Goal: Information Seeking & Learning: Learn about a topic

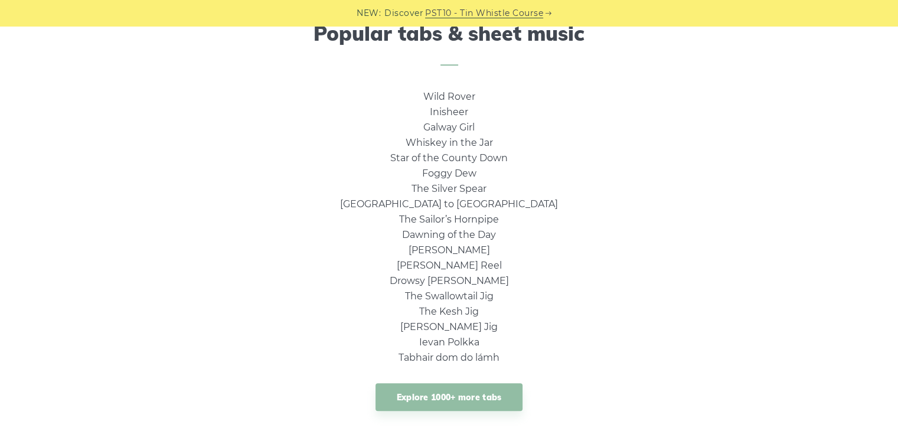
scroll to position [826, 0]
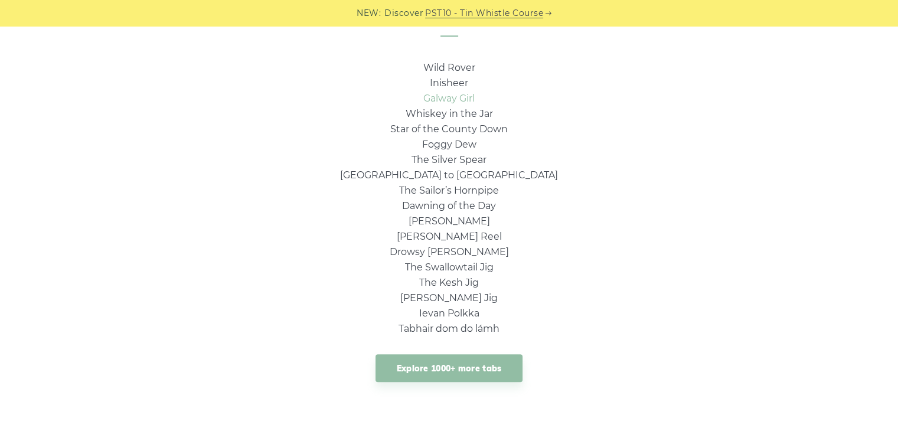
click at [446, 99] on link "Galway Girl" at bounding box center [448, 98] width 51 height 11
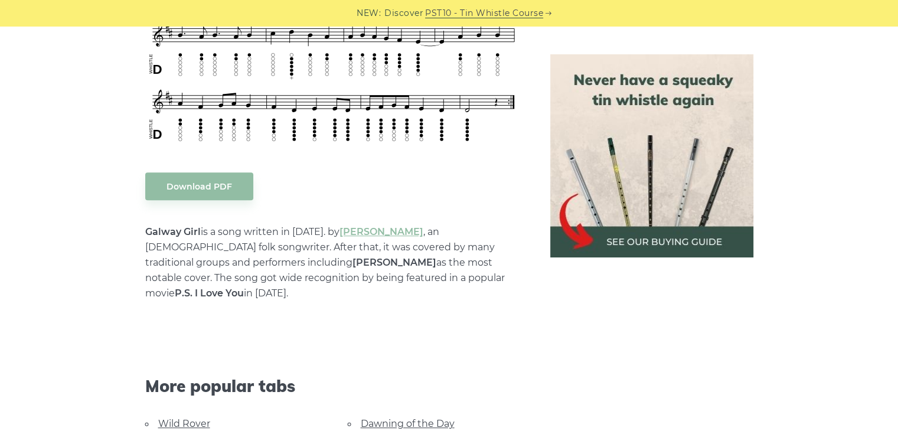
scroll to position [531, 0]
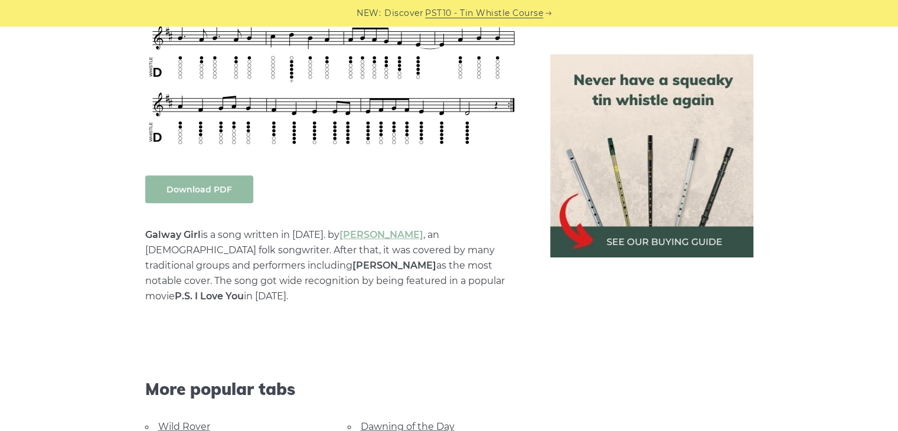
click at [201, 192] on link "Download PDF" at bounding box center [199, 189] width 108 height 28
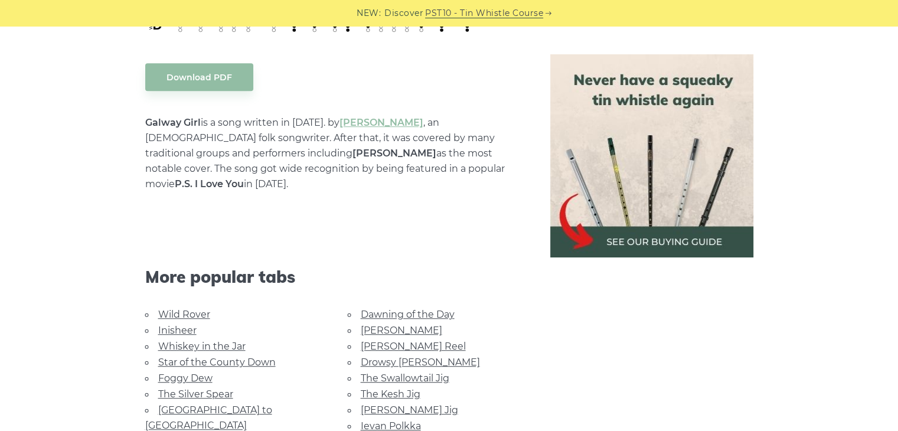
scroll to position [649, 0]
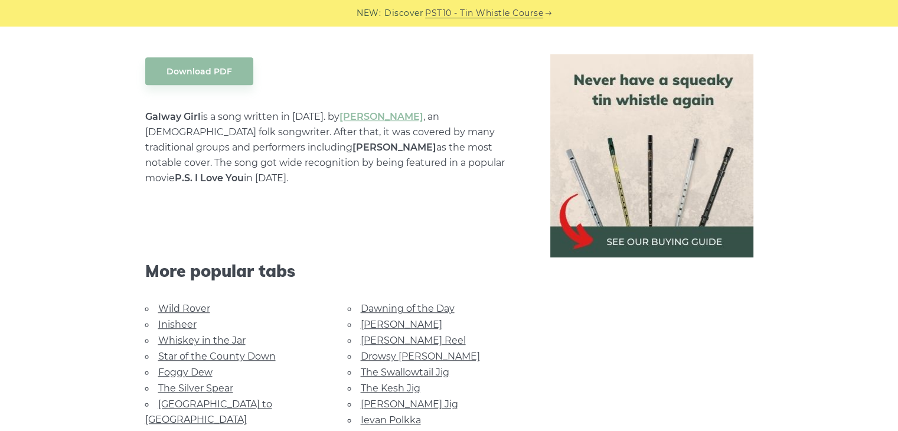
click at [390, 303] on link "Dawning of the Day" at bounding box center [408, 308] width 94 height 11
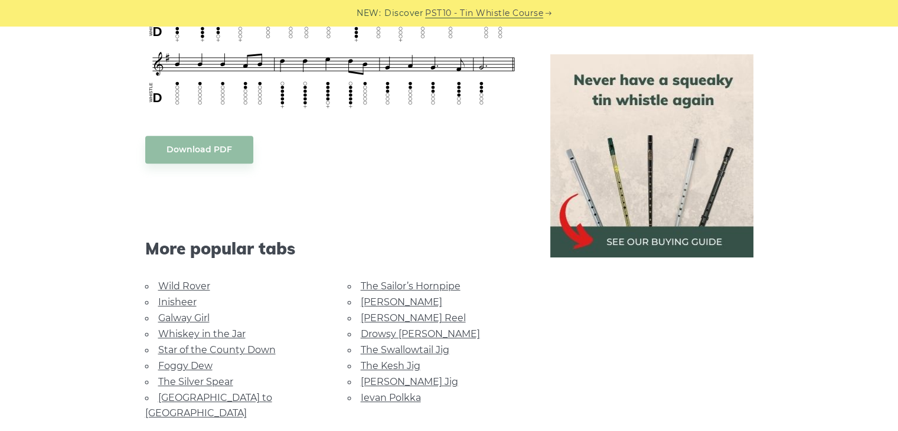
scroll to position [590, 0]
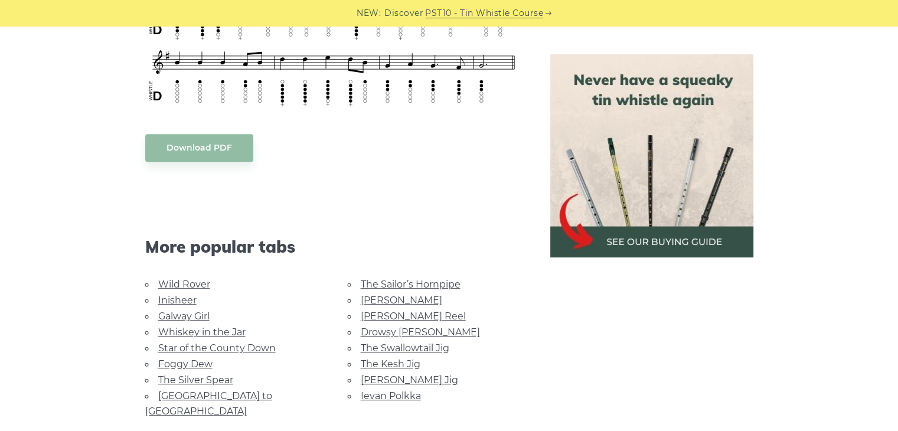
click at [377, 295] on link "[PERSON_NAME]" at bounding box center [401, 300] width 81 height 11
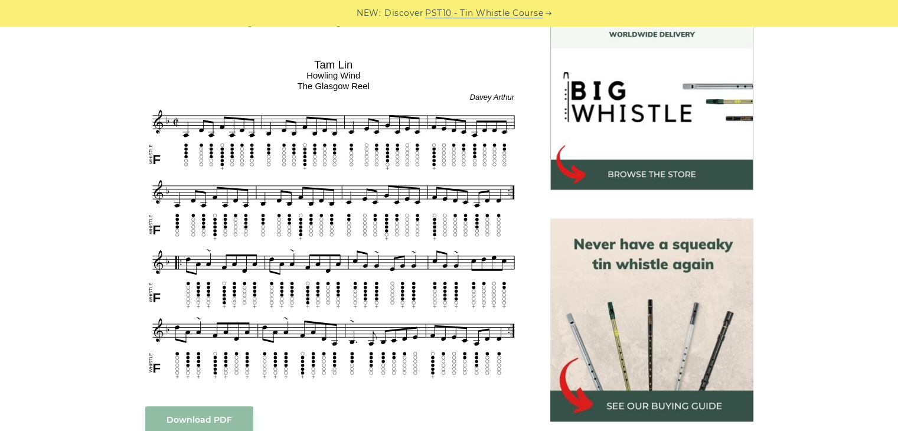
scroll to position [354, 0]
